Goal: Task Accomplishment & Management: Use online tool/utility

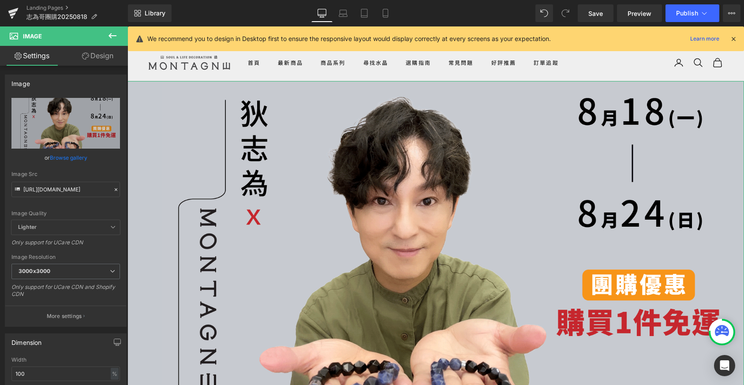
scroll to position [2348, 610]
type input "C:\fakepath\志為哥[PERSON_NAME]版２.gif"
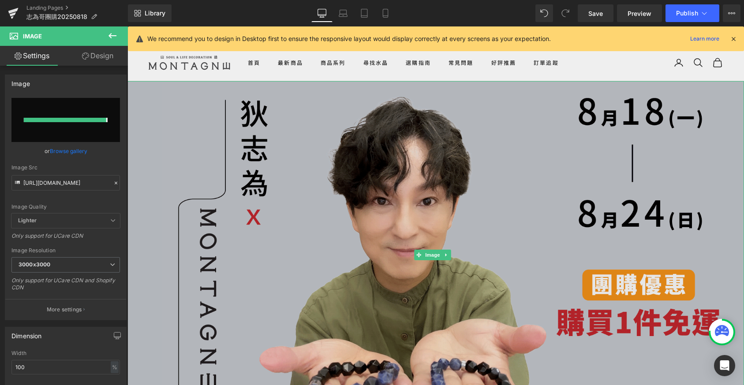
type input "[URL][DOMAIN_NAME]"
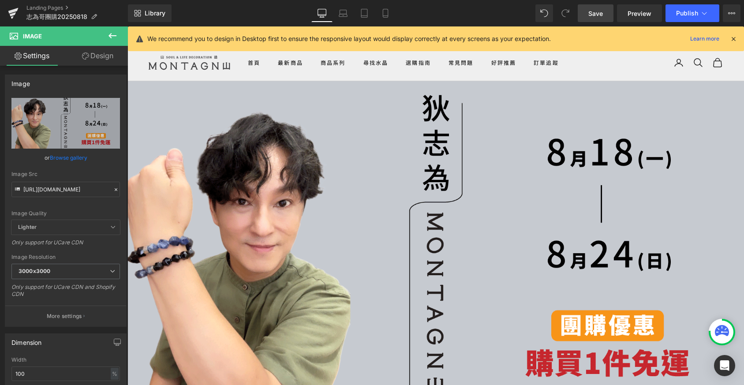
click at [595, 12] on span "Save" at bounding box center [595, 13] width 15 height 9
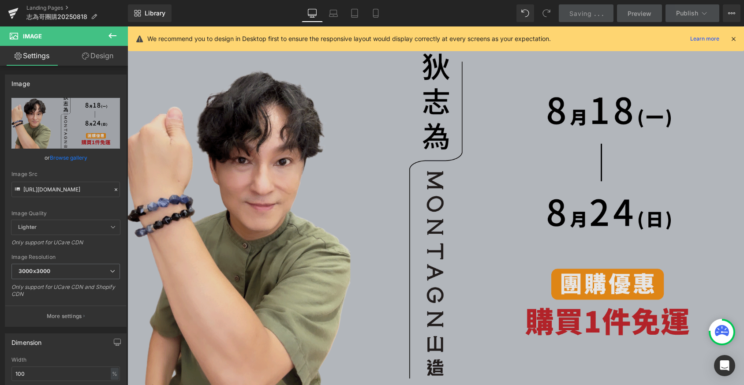
scroll to position [0, 0]
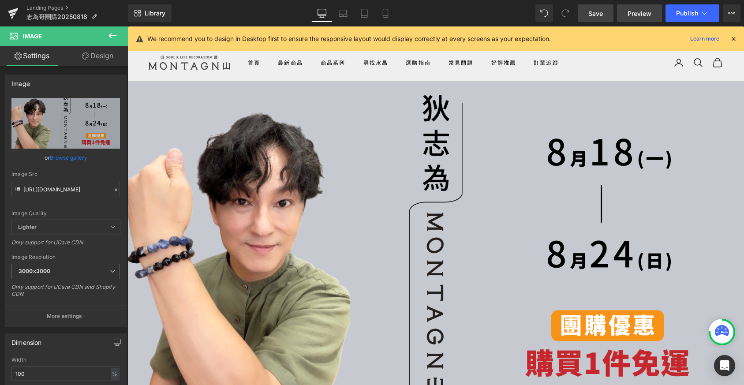
click at [647, 13] on span "Preview" at bounding box center [639, 13] width 24 height 9
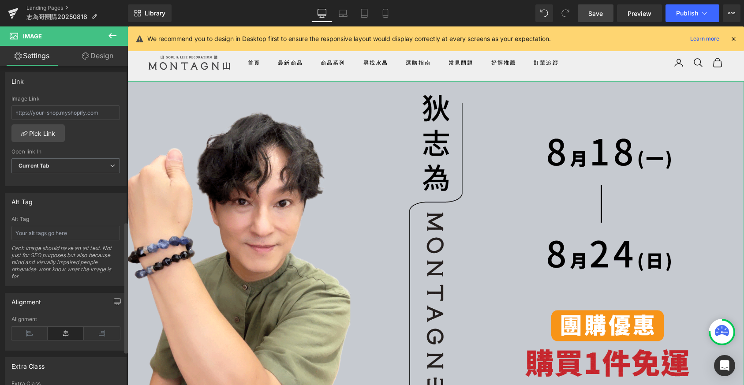
scroll to position [374, 0]
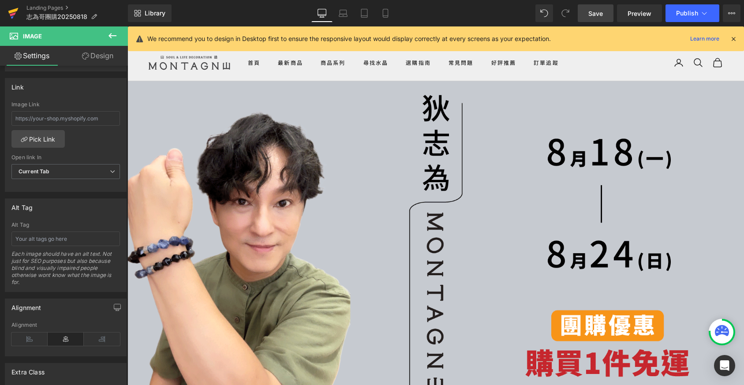
click at [20, 13] on link at bounding box center [13, 13] width 26 height 26
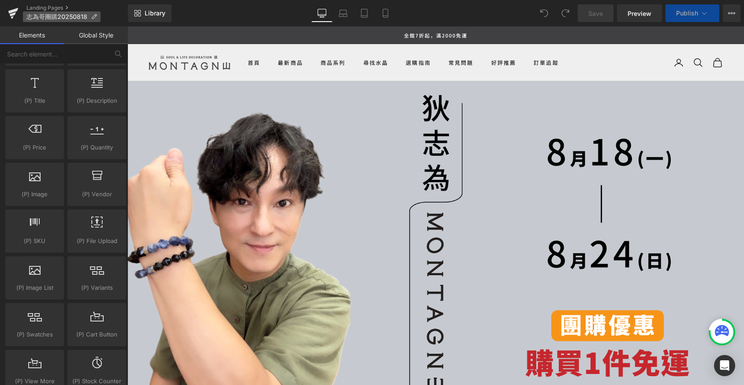
scroll to position [2348, 610]
click at [60, 8] on link "Landing Pages" at bounding box center [76, 7] width 101 height 7
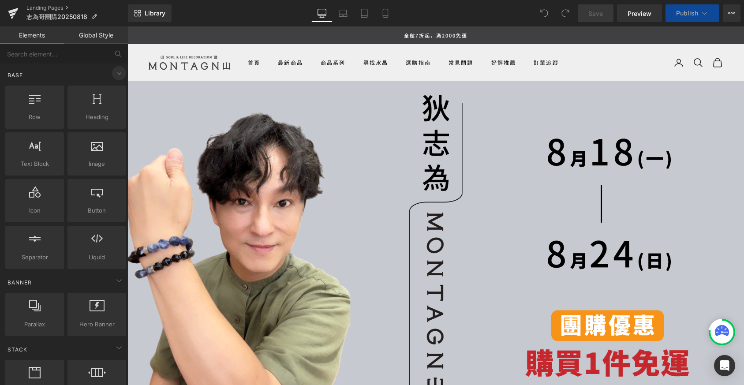
scroll to position [2348, 610]
click at [117, 80] on span at bounding box center [119, 73] width 14 height 14
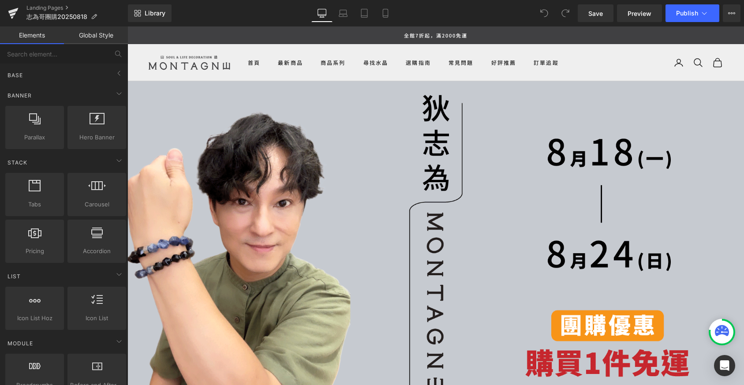
click at [95, 34] on link "Global Style" at bounding box center [96, 35] width 64 height 18
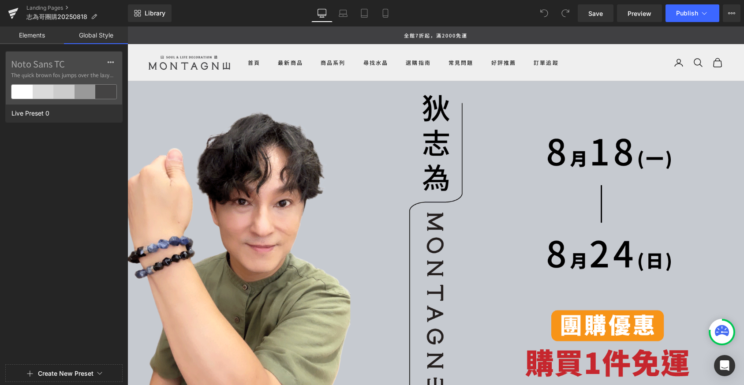
click at [36, 35] on link "Elements" at bounding box center [32, 35] width 64 height 18
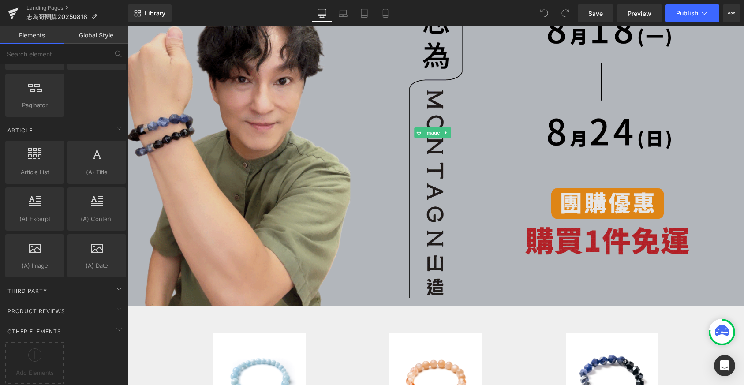
scroll to position [0, 0]
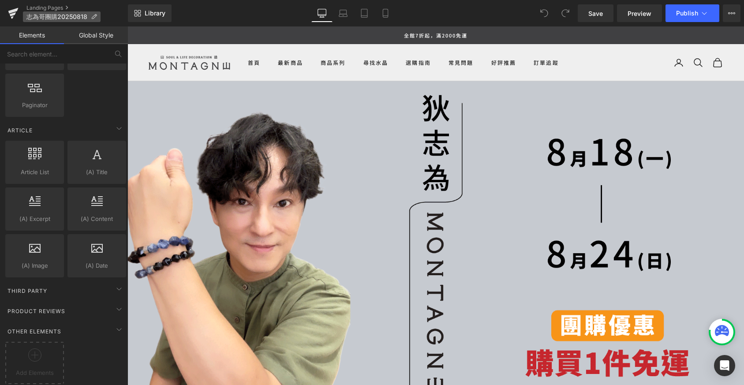
click at [91, 18] on icon at bounding box center [94, 17] width 6 height 6
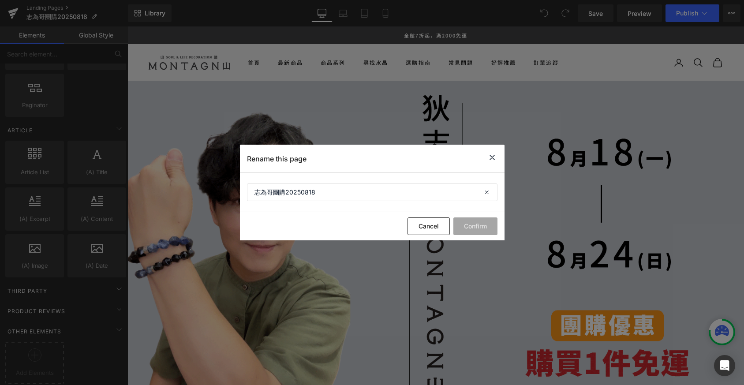
click at [492, 158] on icon at bounding box center [492, 157] width 11 height 11
